Goal: Task Accomplishment & Management: Use online tool/utility

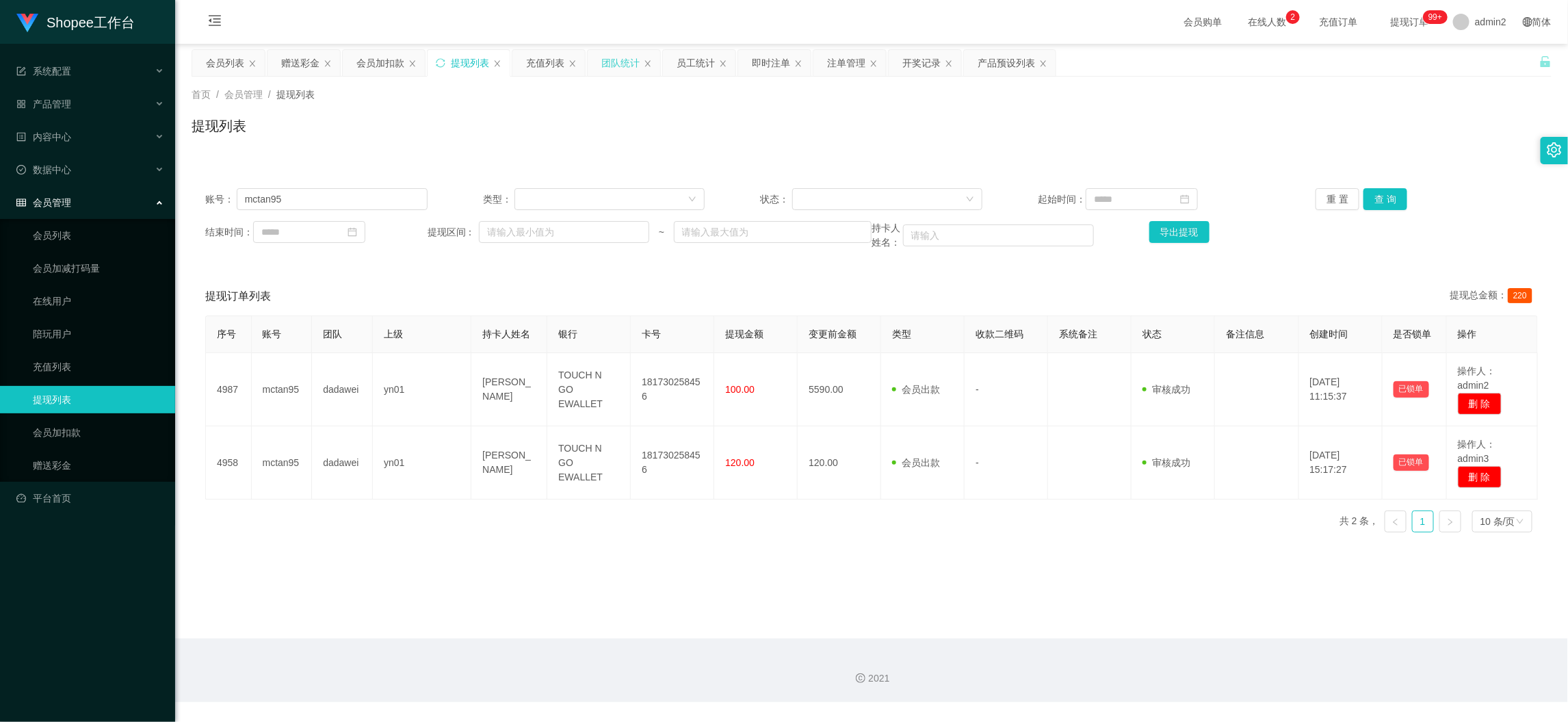
click at [611, 55] on div "团队统计" at bounding box center [620, 63] width 38 height 26
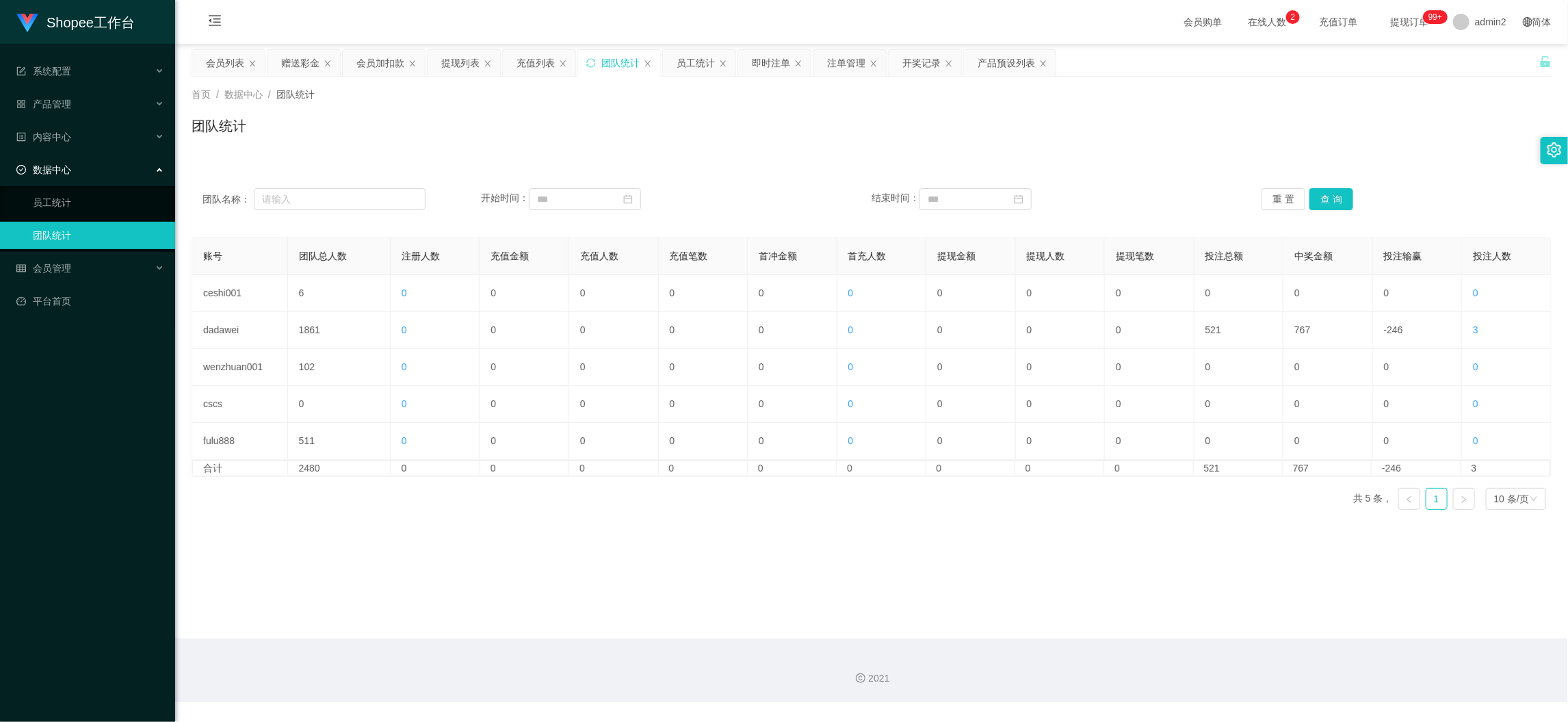
drag, startPoint x: 775, startPoint y: 61, endPoint x: 784, endPoint y: 110, distance: 49.8
click at [775, 61] on div "即时注单" at bounding box center [770, 63] width 38 height 26
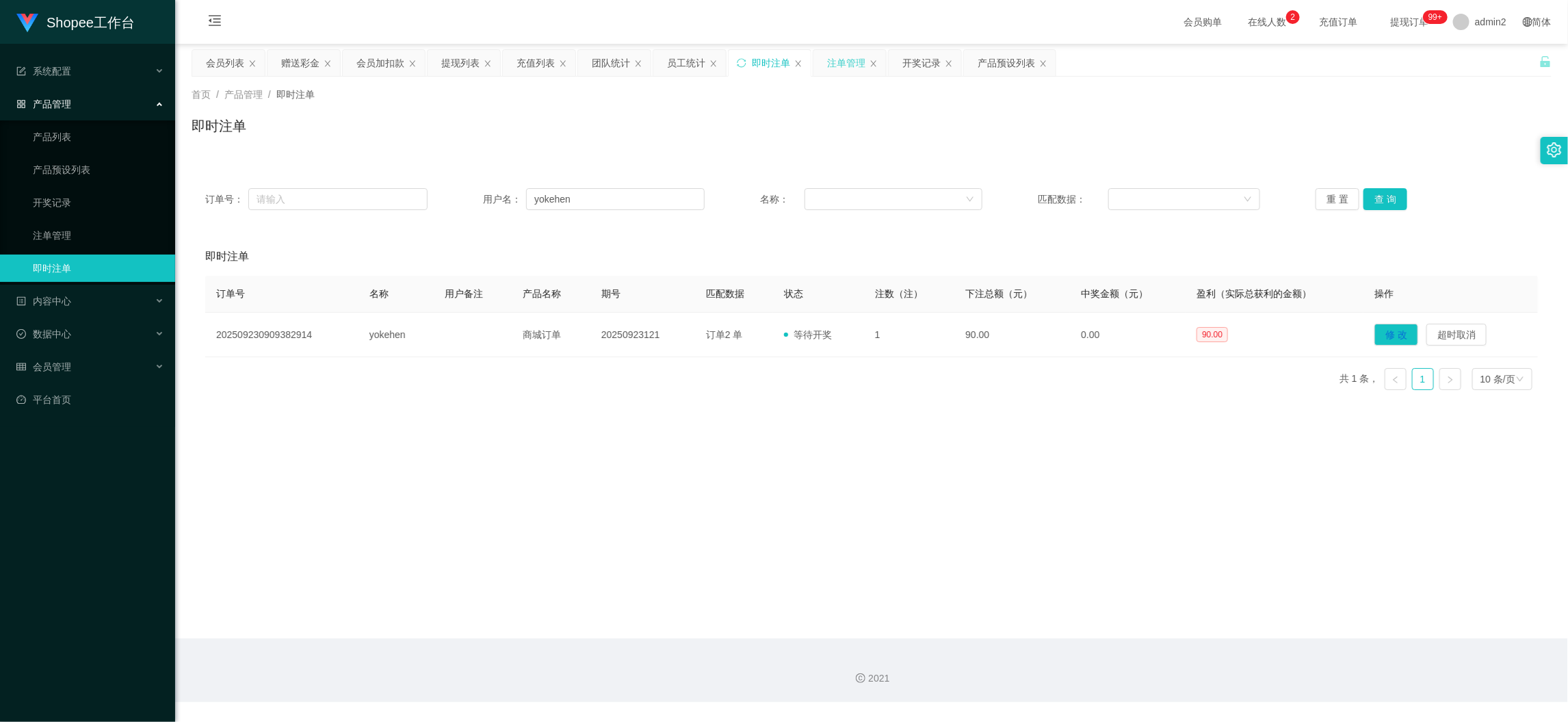
click at [857, 61] on div "注单管理" at bounding box center [846, 63] width 38 height 26
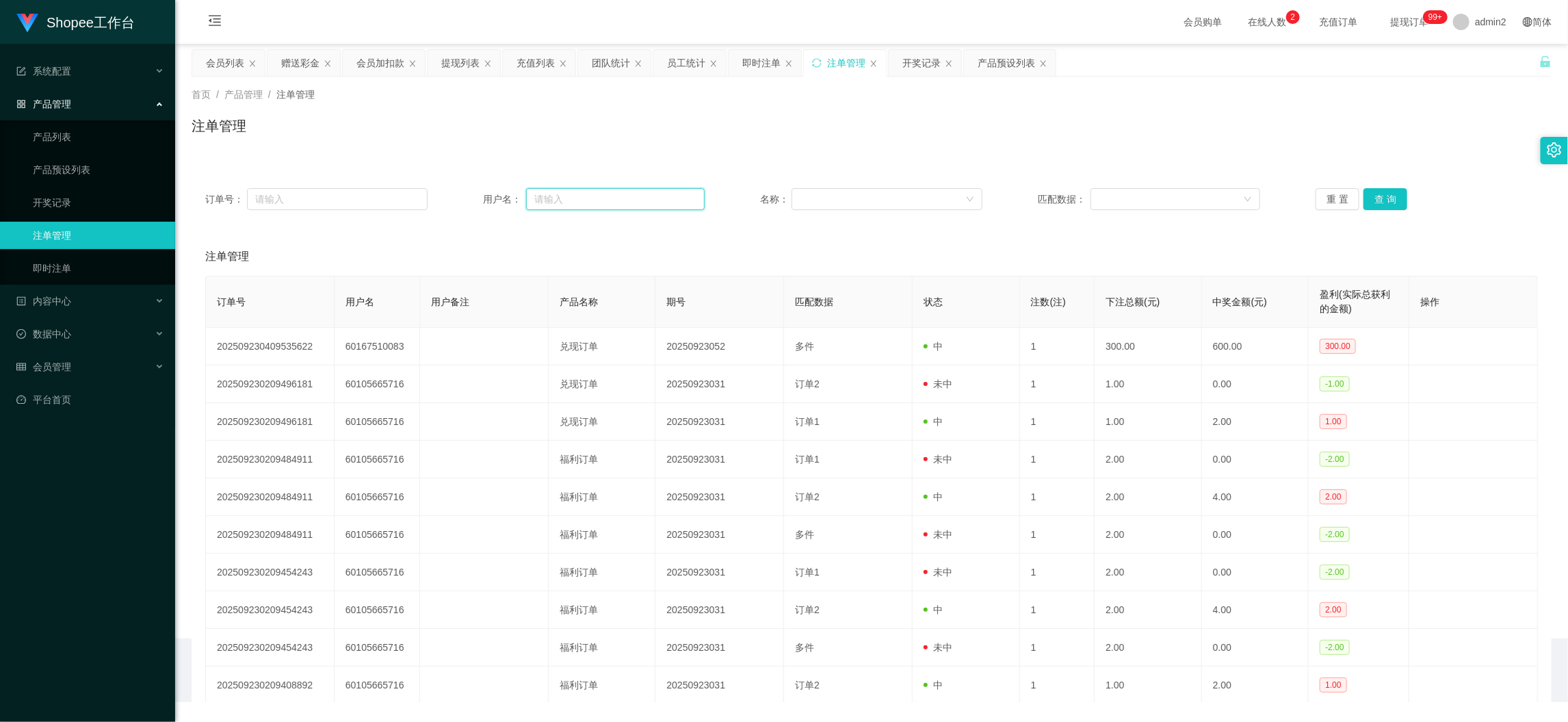
click at [643, 199] on input "text" at bounding box center [615, 199] width 179 height 22
paste input "0126666758"
type input "0126666758"
click at [1379, 193] on button "查 询" at bounding box center [1385, 199] width 43 height 22
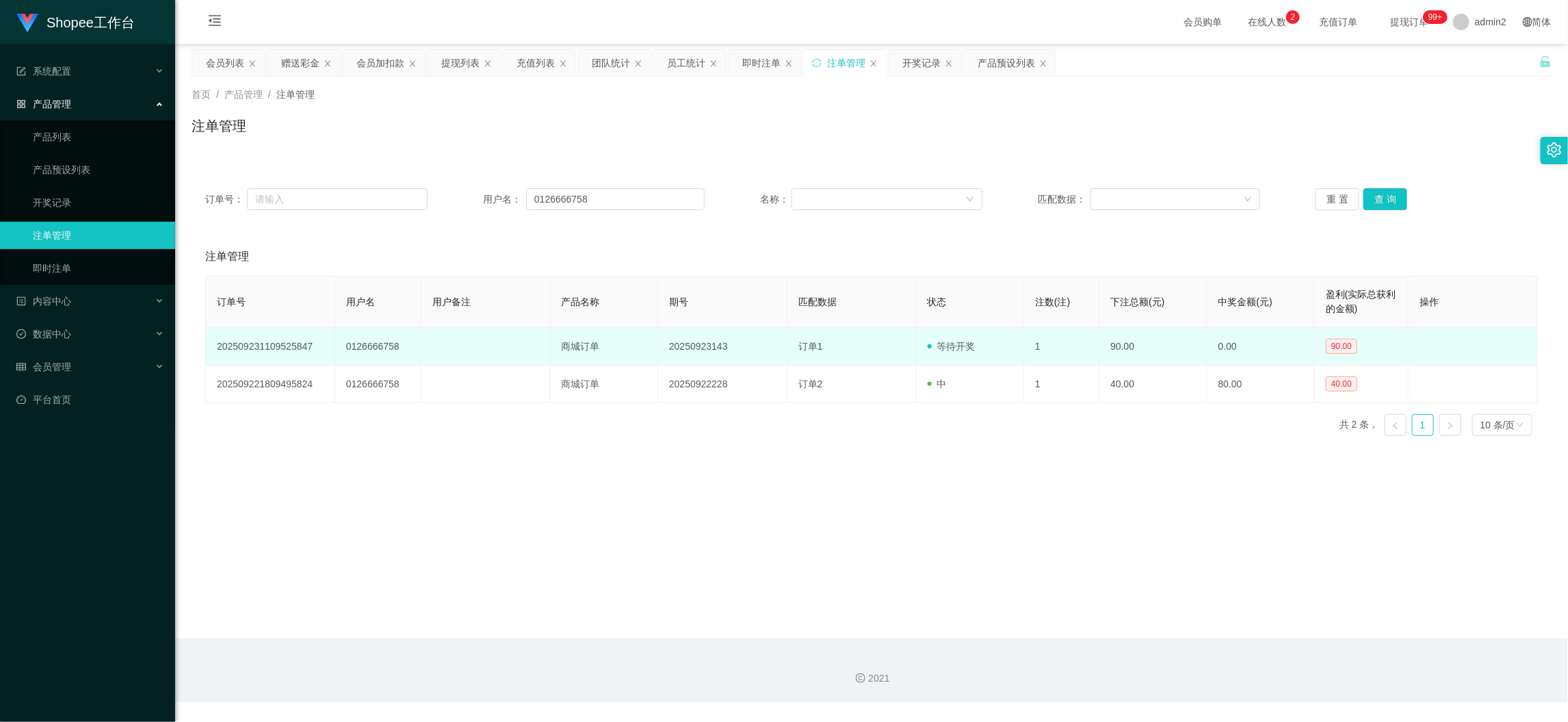
click at [672, 349] on td "20250923143" at bounding box center [723, 347] width 130 height 38
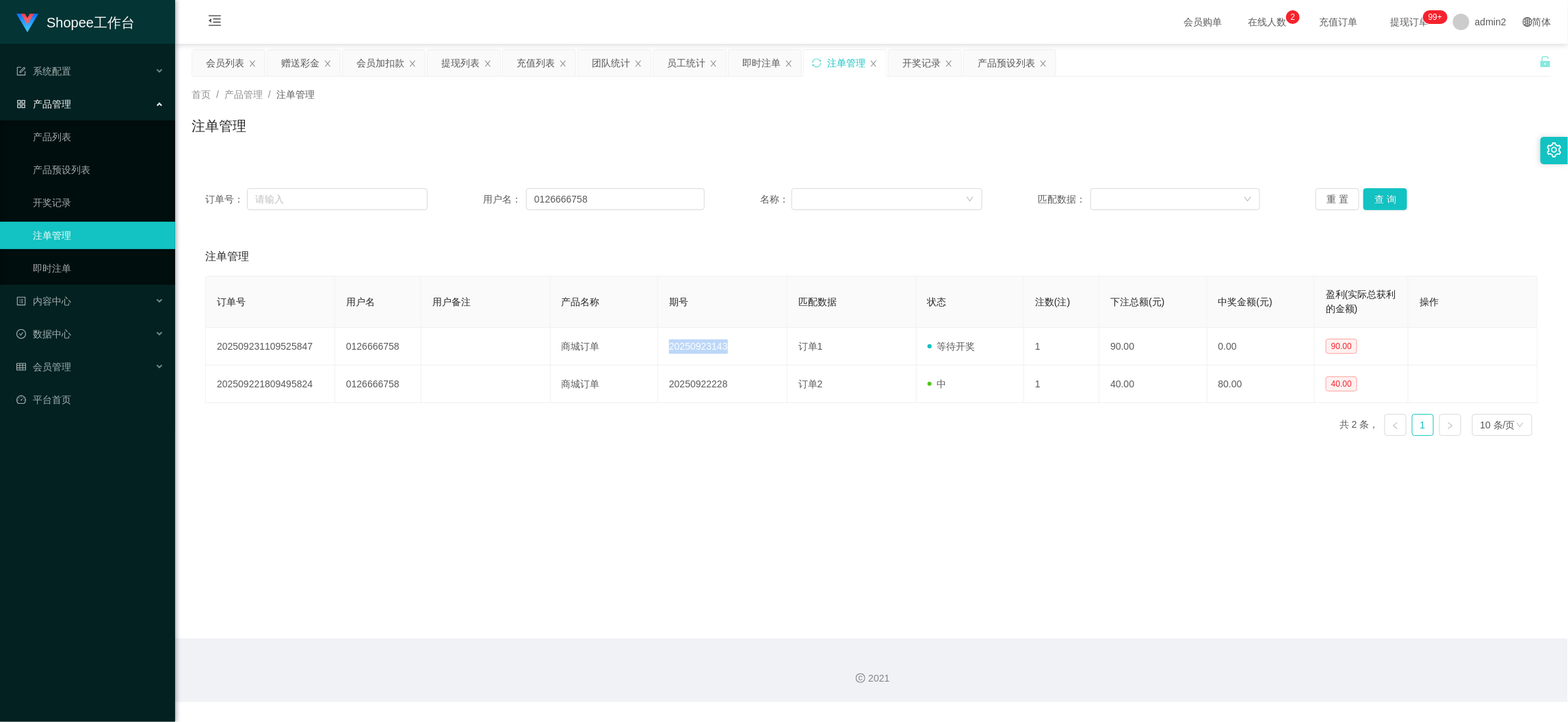
copy td "20250923143"
click at [848, 124] on div "注单管理" at bounding box center [872, 131] width 1360 height 32
click at [914, 66] on div "开奖记录" at bounding box center [921, 63] width 38 height 26
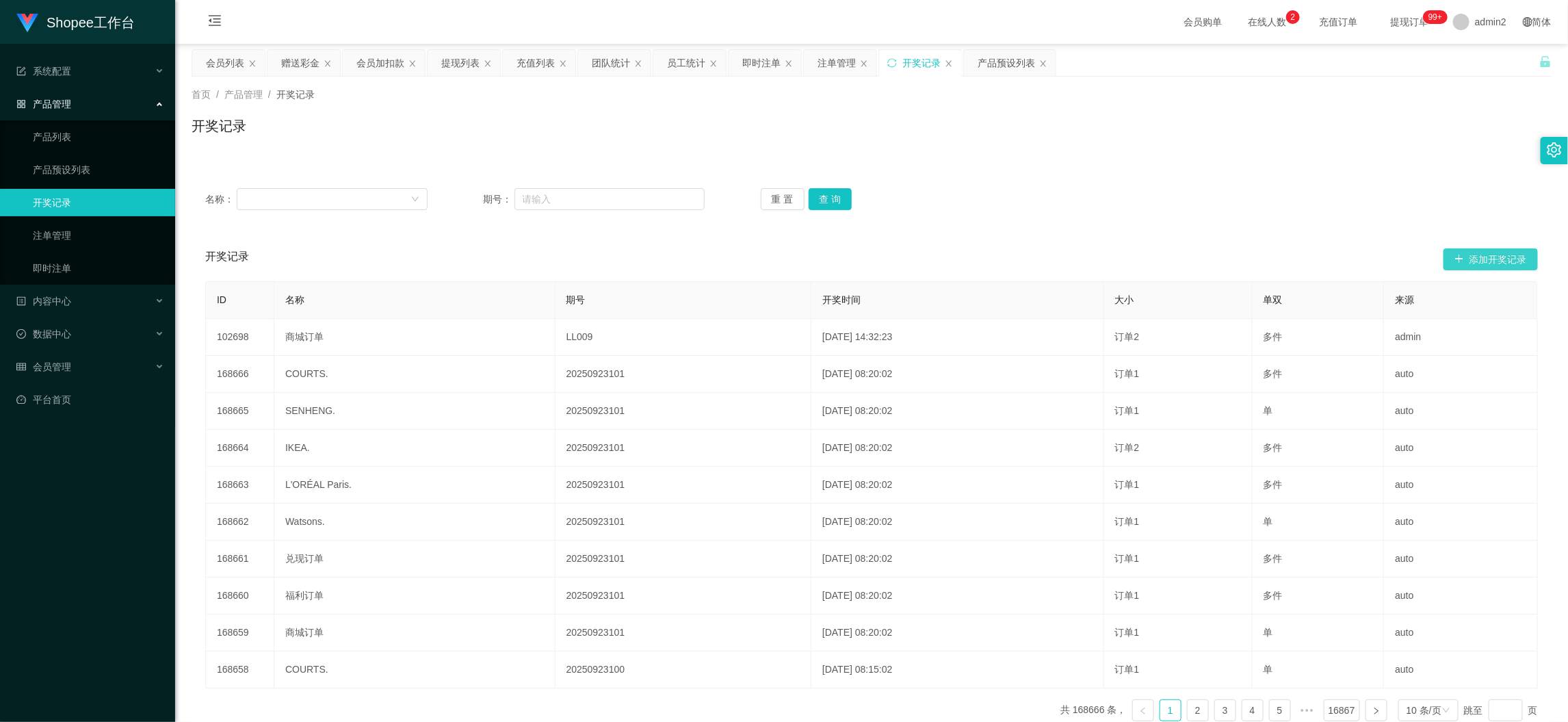
click at [1495, 255] on button "添加开奖记录" at bounding box center [1490, 259] width 95 height 22
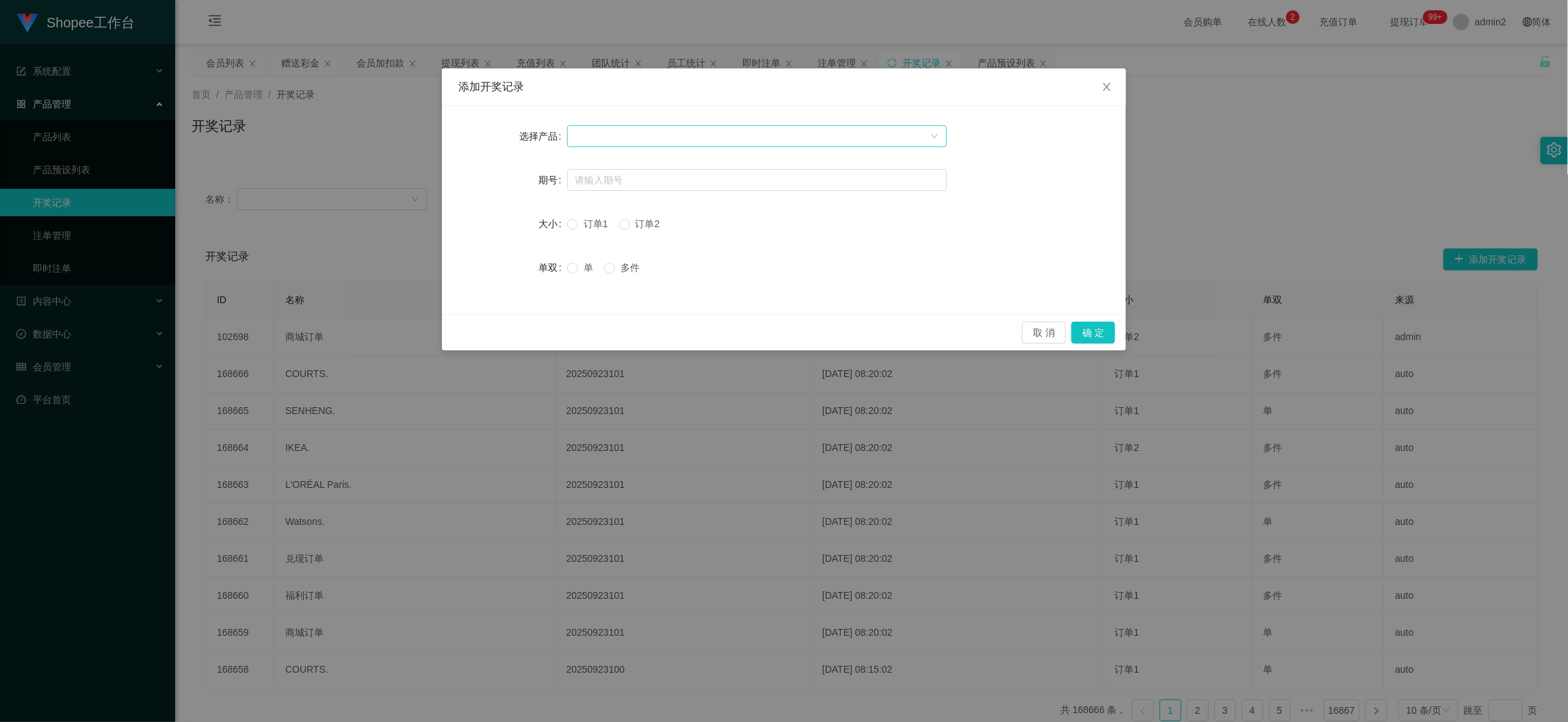
click at [739, 133] on div at bounding box center [752, 136] width 355 height 20
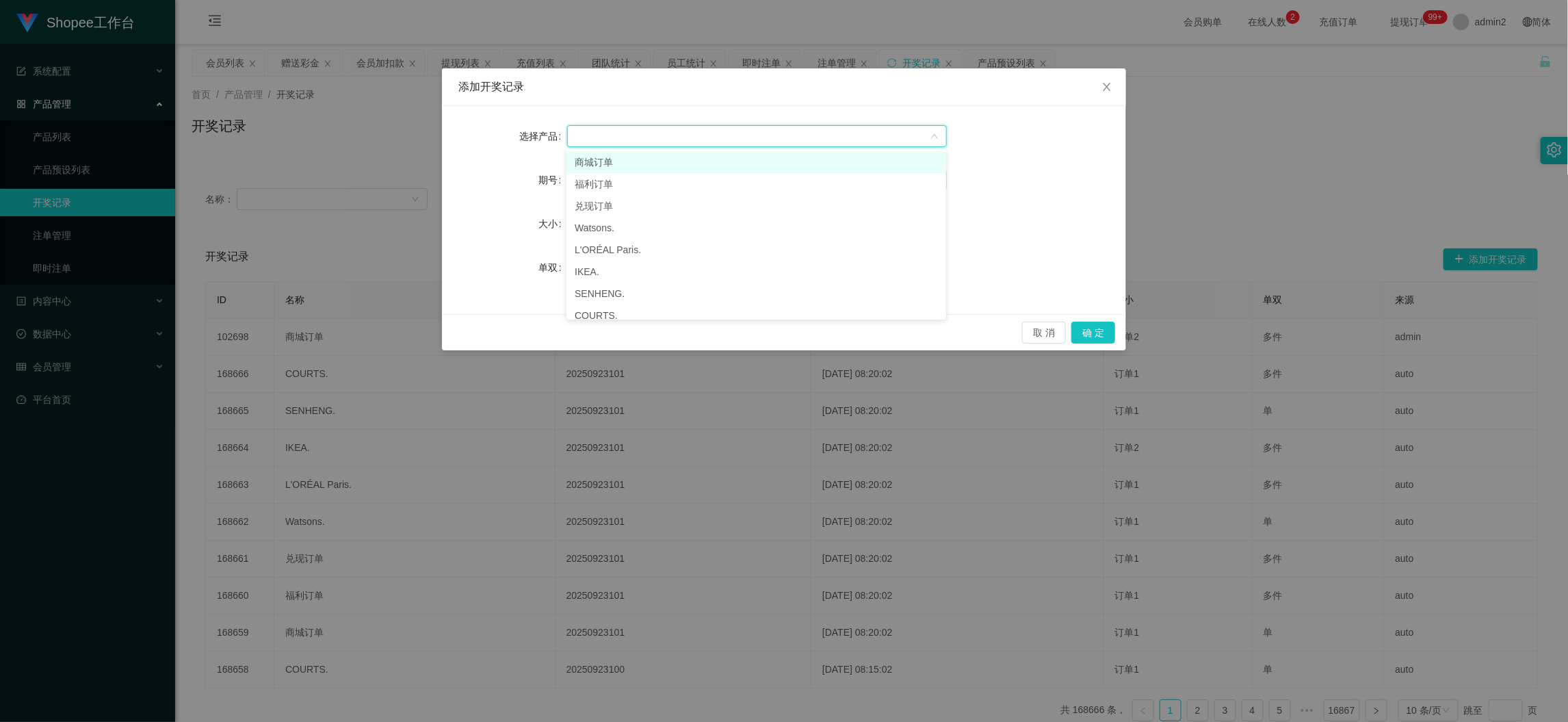
click at [671, 157] on li "商城订单" at bounding box center [757, 162] width 380 height 22
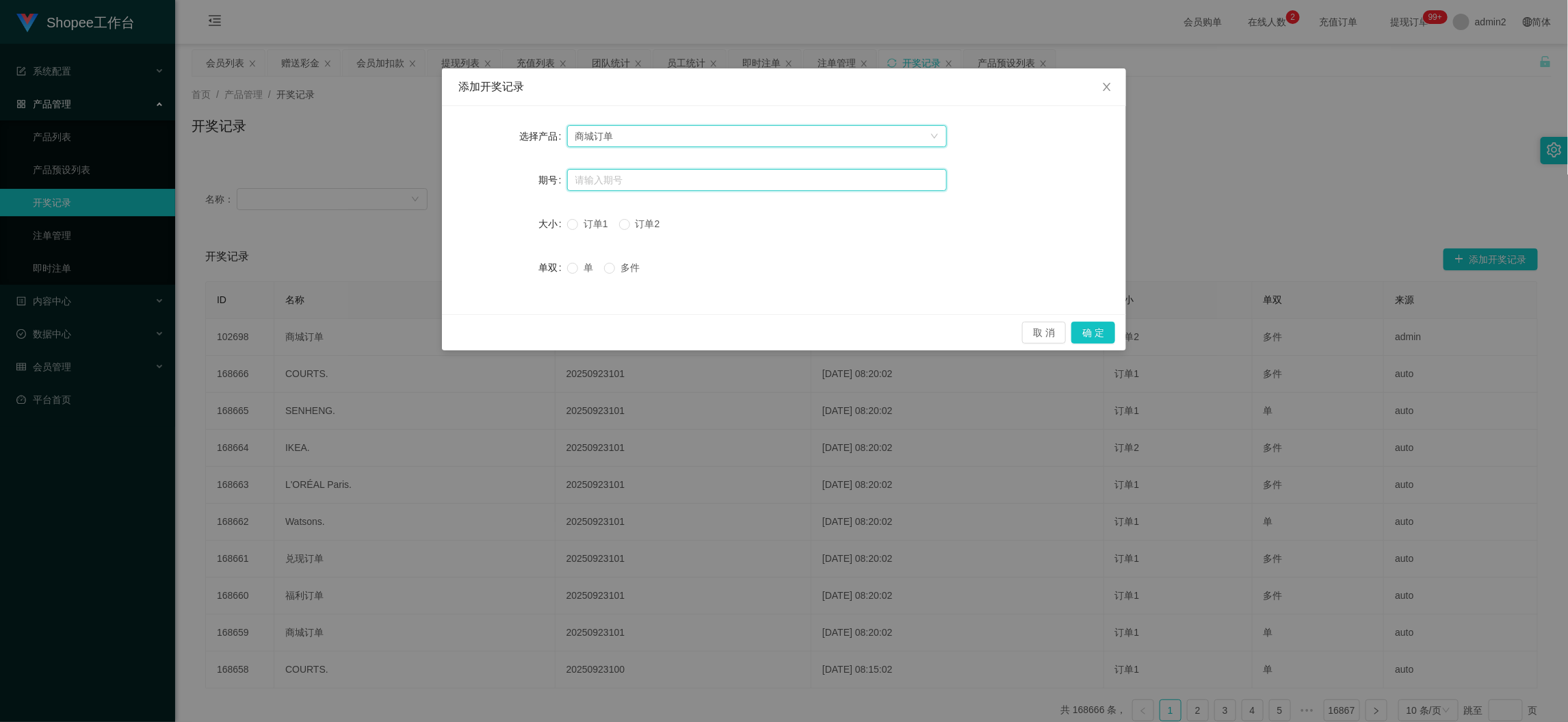
click at [658, 179] on input "text" at bounding box center [758, 180] width 380 height 22
paste input "20250923143"
type input "20250923143"
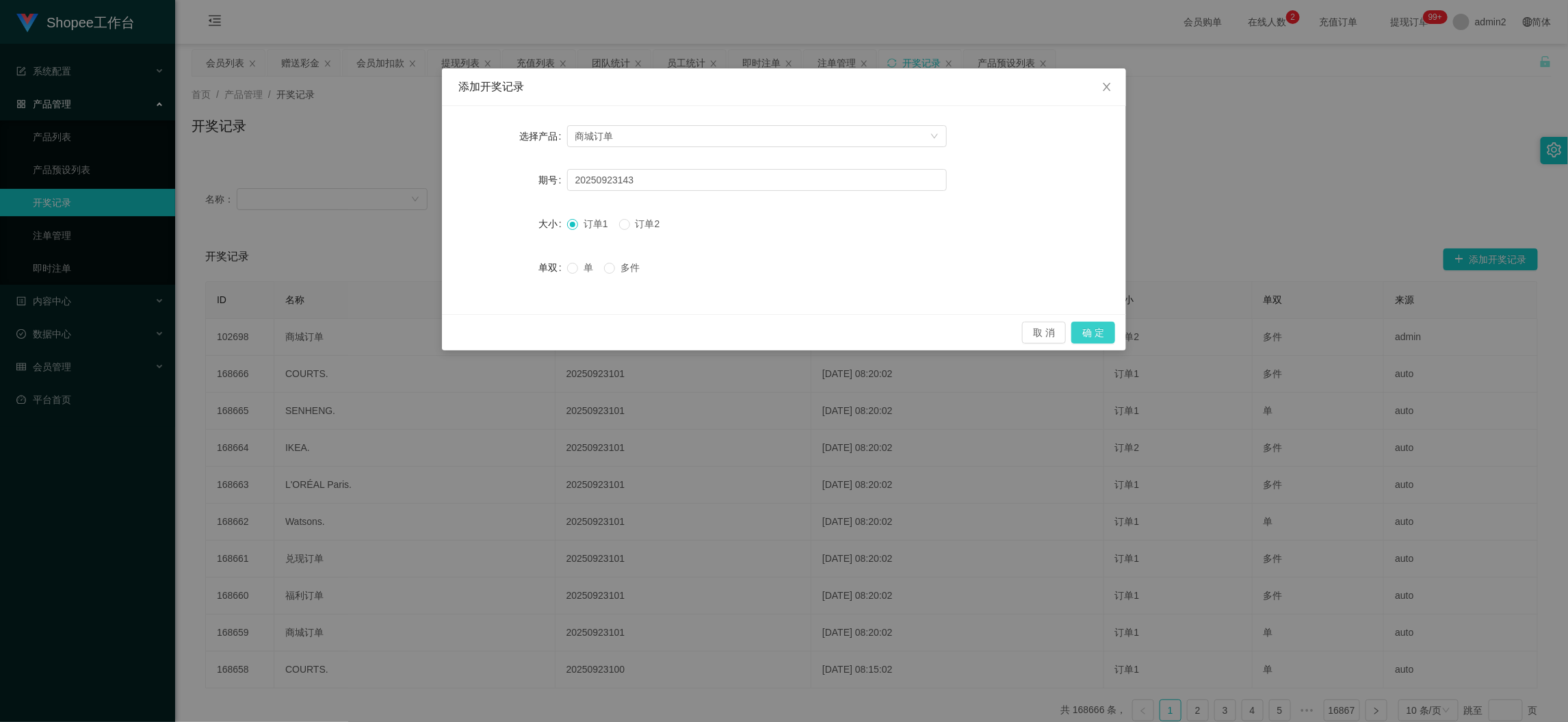
click at [1084, 327] on button "确 定" at bounding box center [1092, 332] width 43 height 22
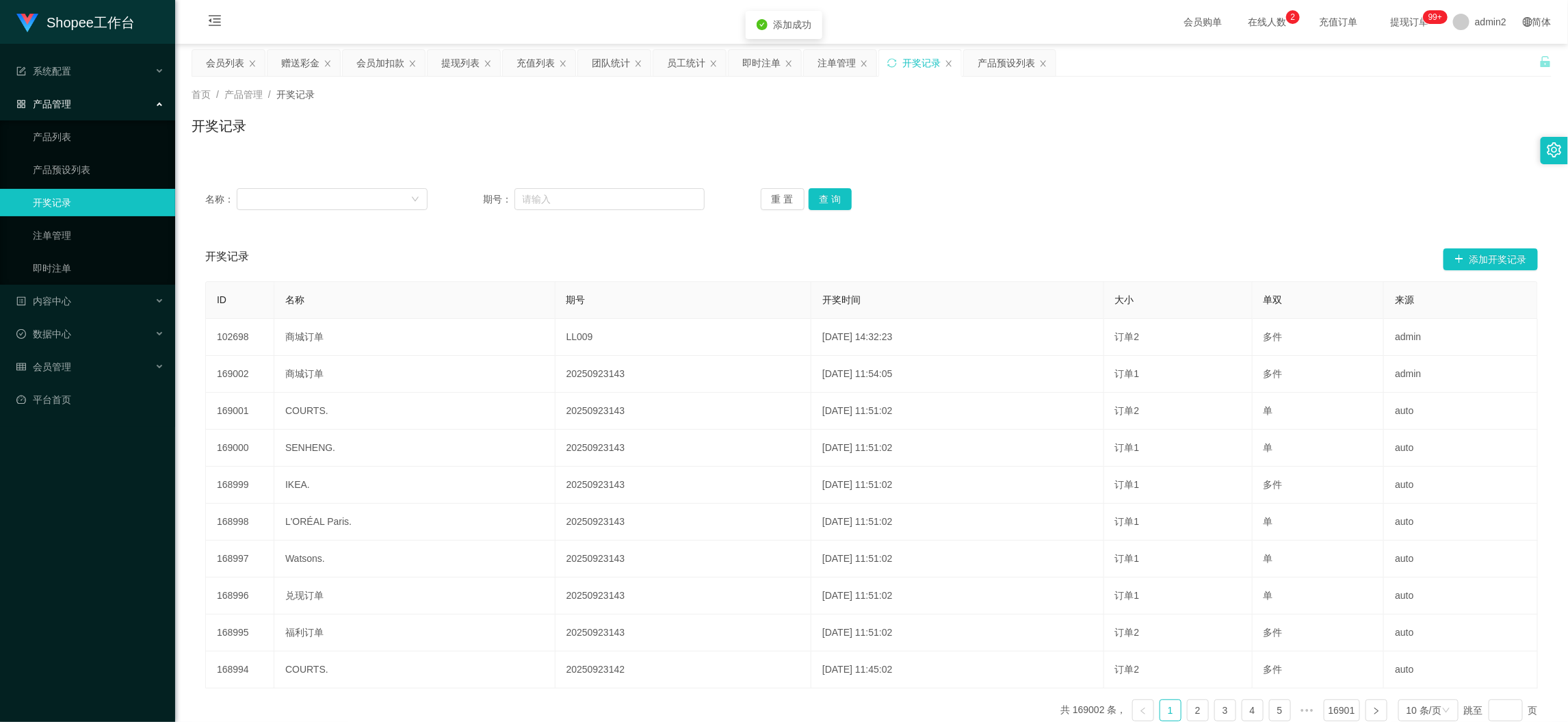
click at [1002, 205] on div "名称： 期号： 重 置 查 询" at bounding box center [872, 199] width 1333 height 22
click at [983, 192] on div "名称： 期号： 重 置 查 询" at bounding box center [872, 199] width 1333 height 22
click at [840, 56] on div "注单管理" at bounding box center [836, 63] width 38 height 26
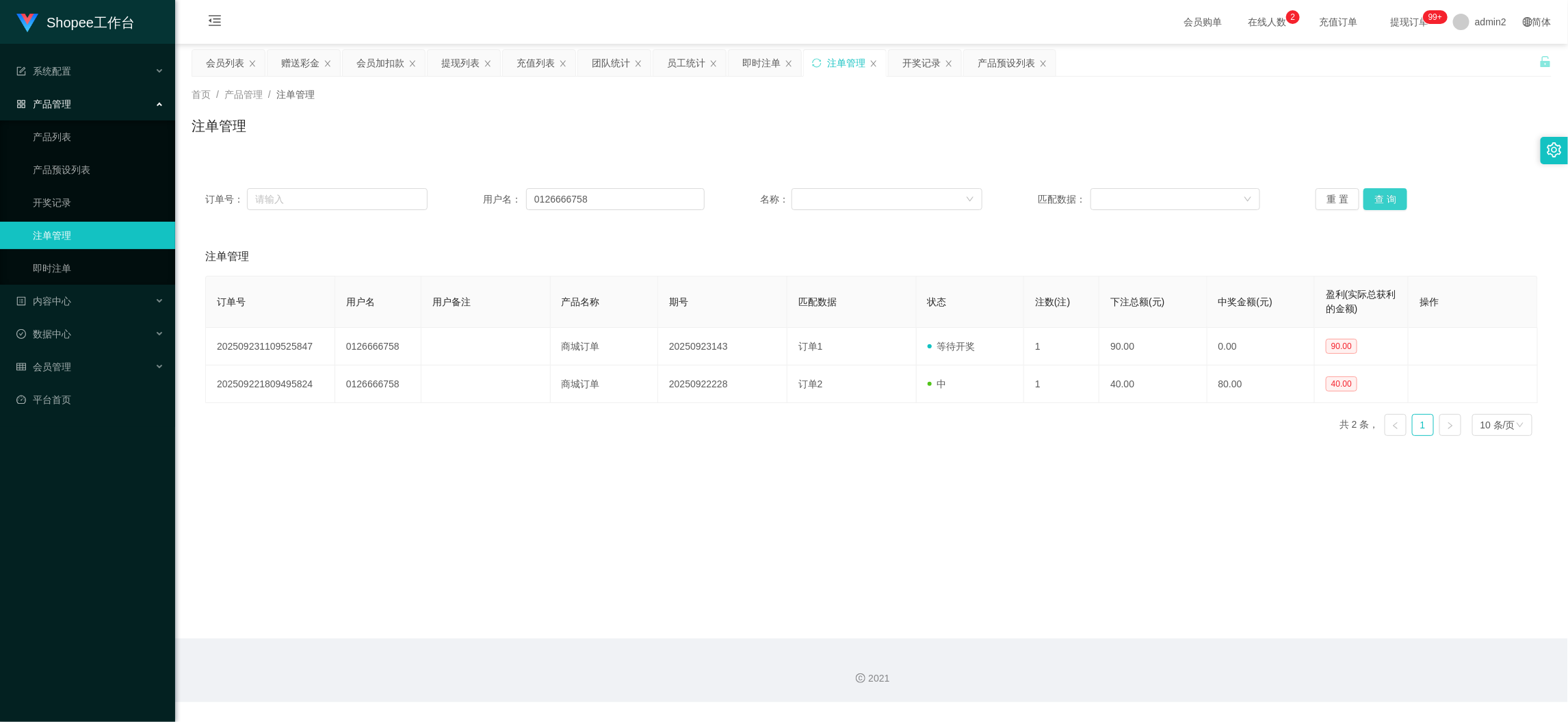
click at [1384, 199] on button "查 询" at bounding box center [1385, 199] width 43 height 22
click at [1012, 474] on main "关闭左侧 关闭右侧 关闭其它 刷新页面 会员列表 赠送彩金 会员加扣款 提现列表 充值列表 团队统计 员工统计 即时注单 注单管理 开奖记录 产品预设列表 首…" at bounding box center [872, 341] width 1392 height 595
